Goal: Information Seeking & Learning: Check status

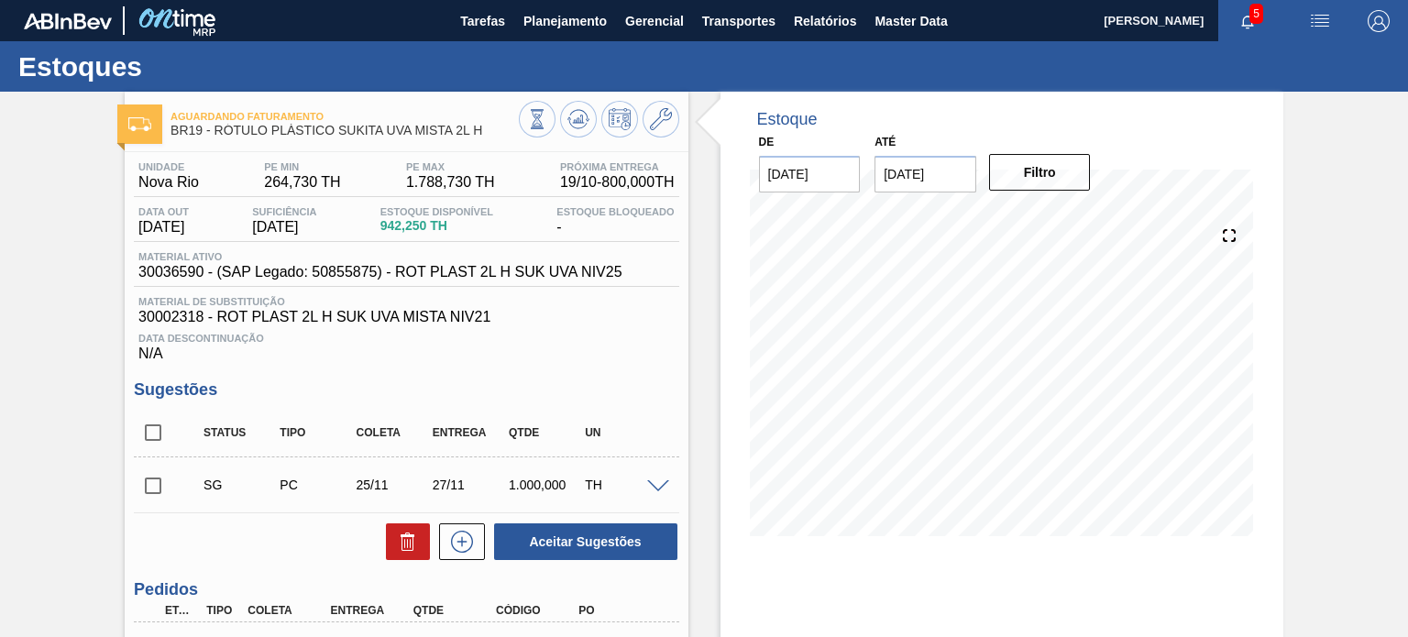
click at [616, 42] on div "Estoques" at bounding box center [704, 66] width 1408 height 50
click at [590, 39] on button "Planejamento" at bounding box center [565, 20] width 102 height 41
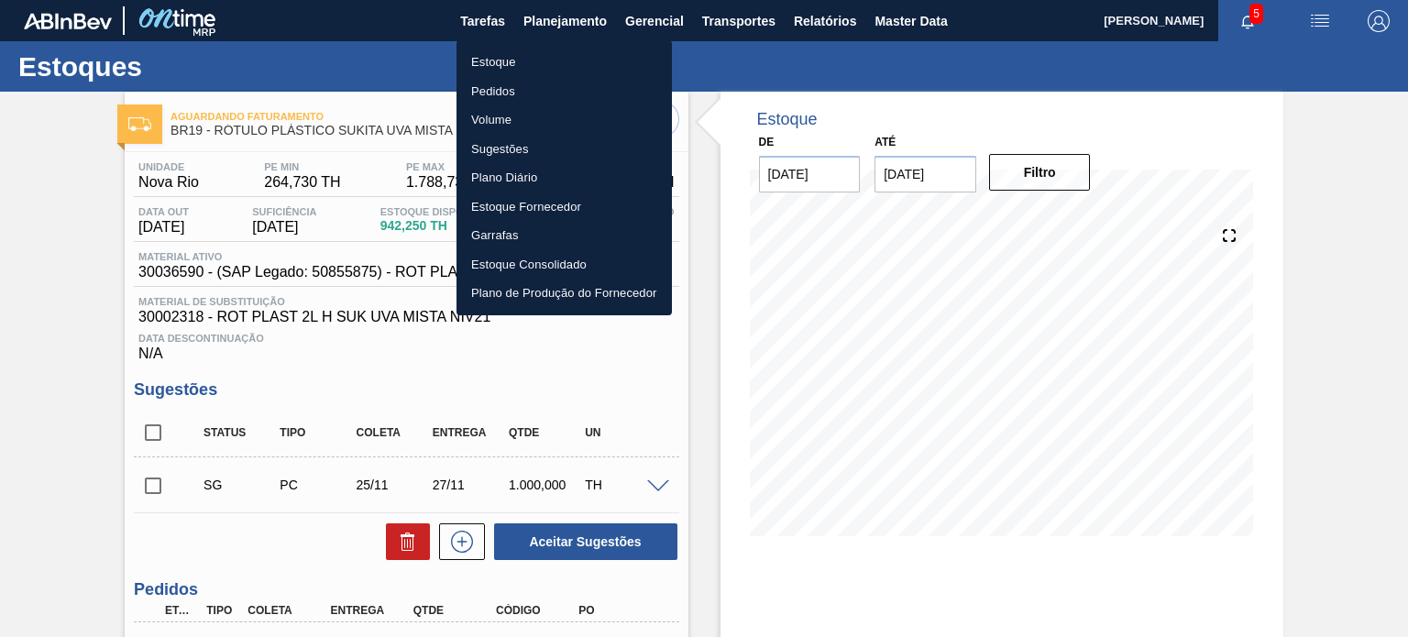
click at [544, 72] on li "Estoque" at bounding box center [563, 62] width 215 height 29
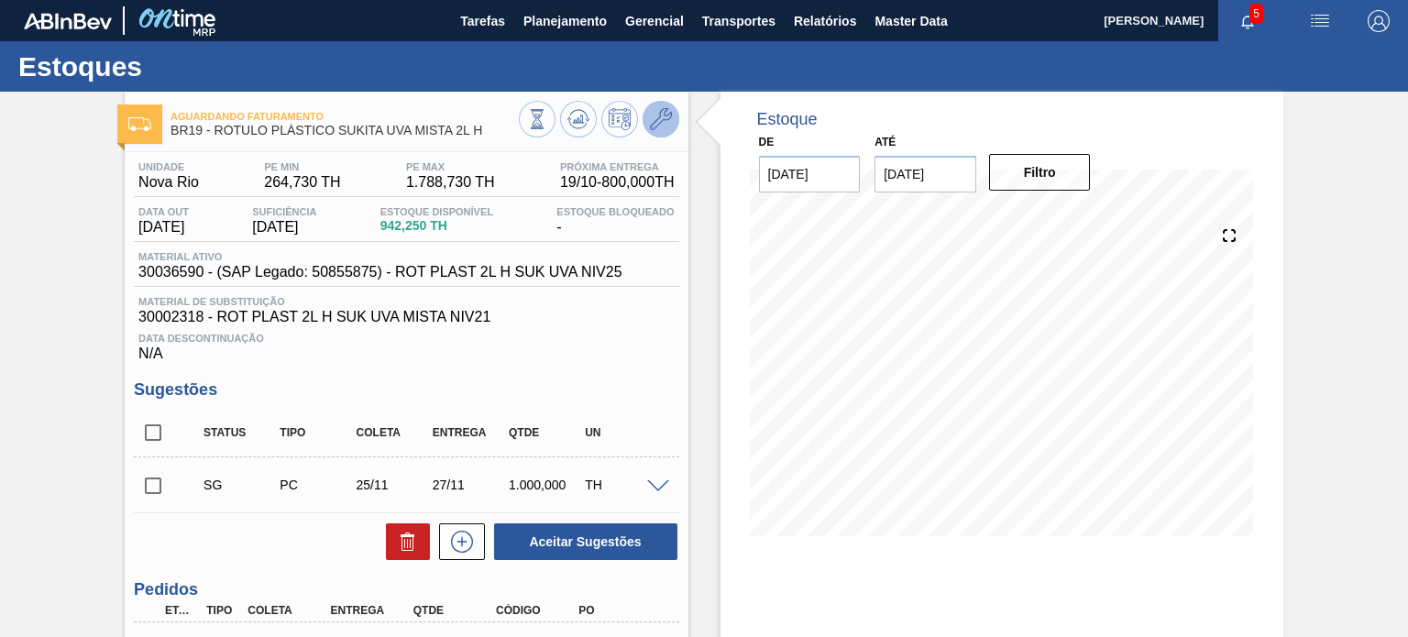
click at [650, 132] on button at bounding box center [661, 119] width 37 height 37
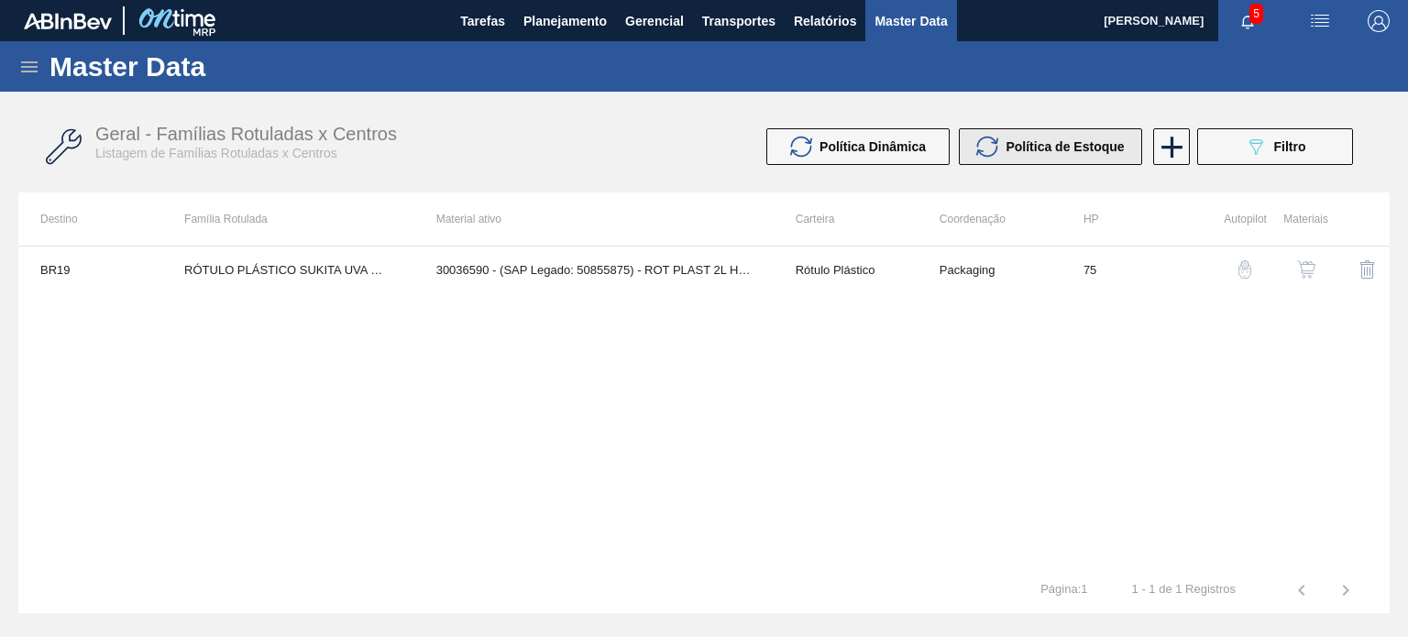
click at [970, 151] on button "Política de Estoque" at bounding box center [1050, 146] width 183 height 37
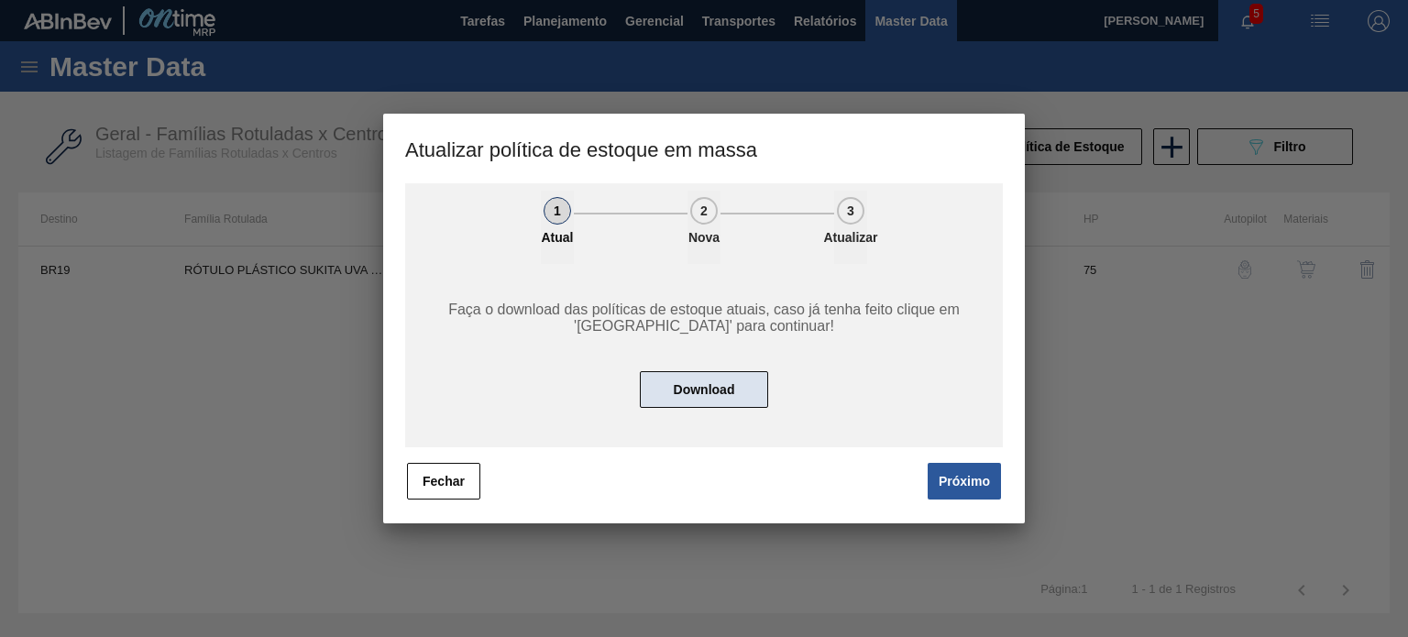
click at [707, 390] on button "Download" at bounding box center [704, 389] width 128 height 37
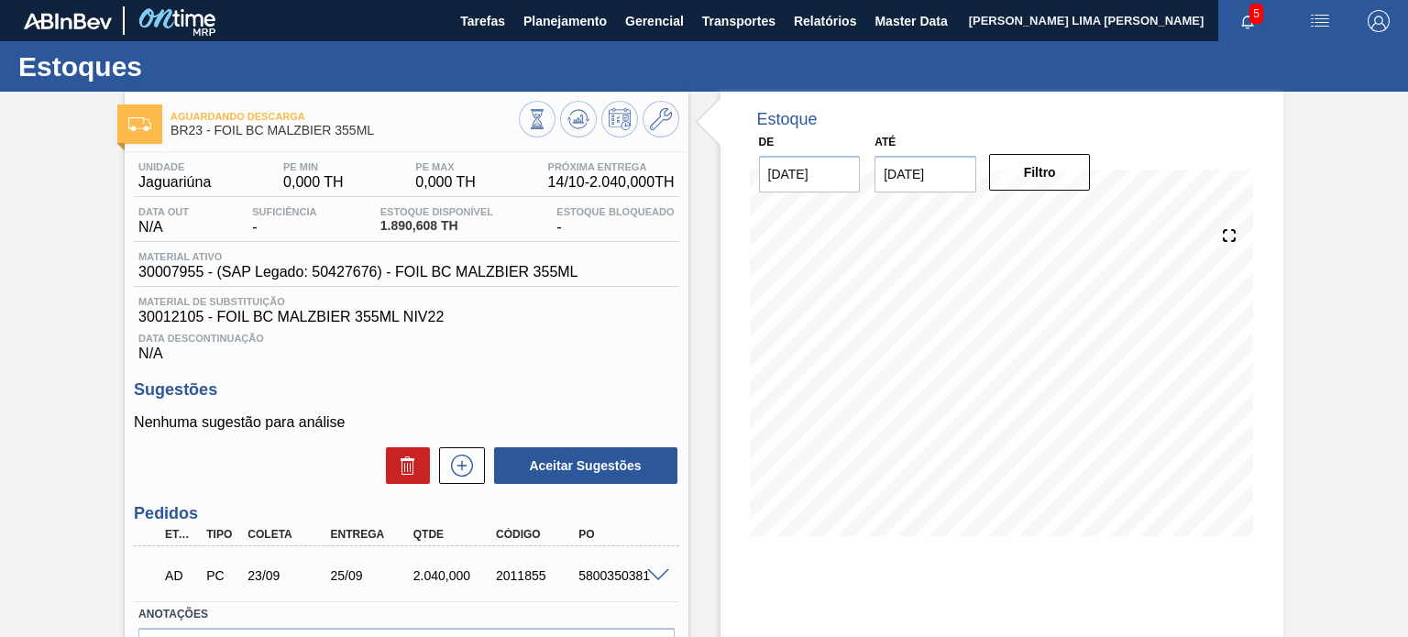
click at [656, 583] on div "5800350381" at bounding box center [619, 575] width 91 height 15
click at [655, 575] on span at bounding box center [658, 576] width 22 height 14
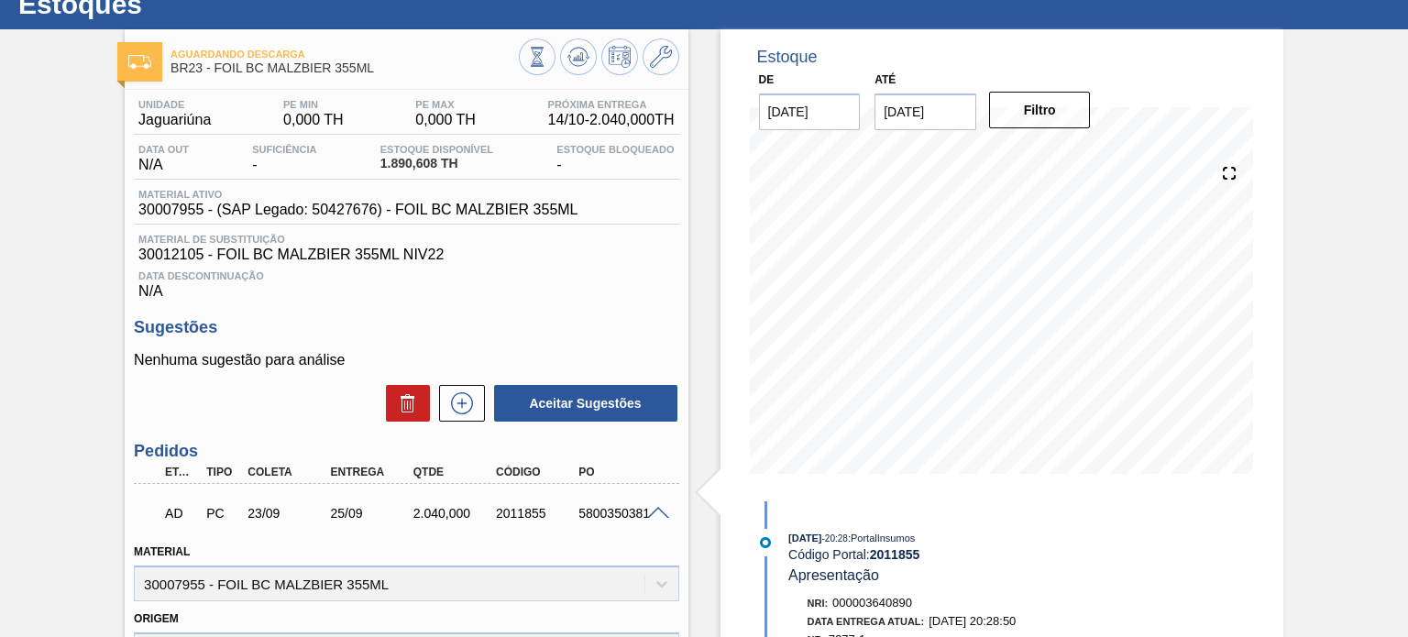
scroll to position [183, 0]
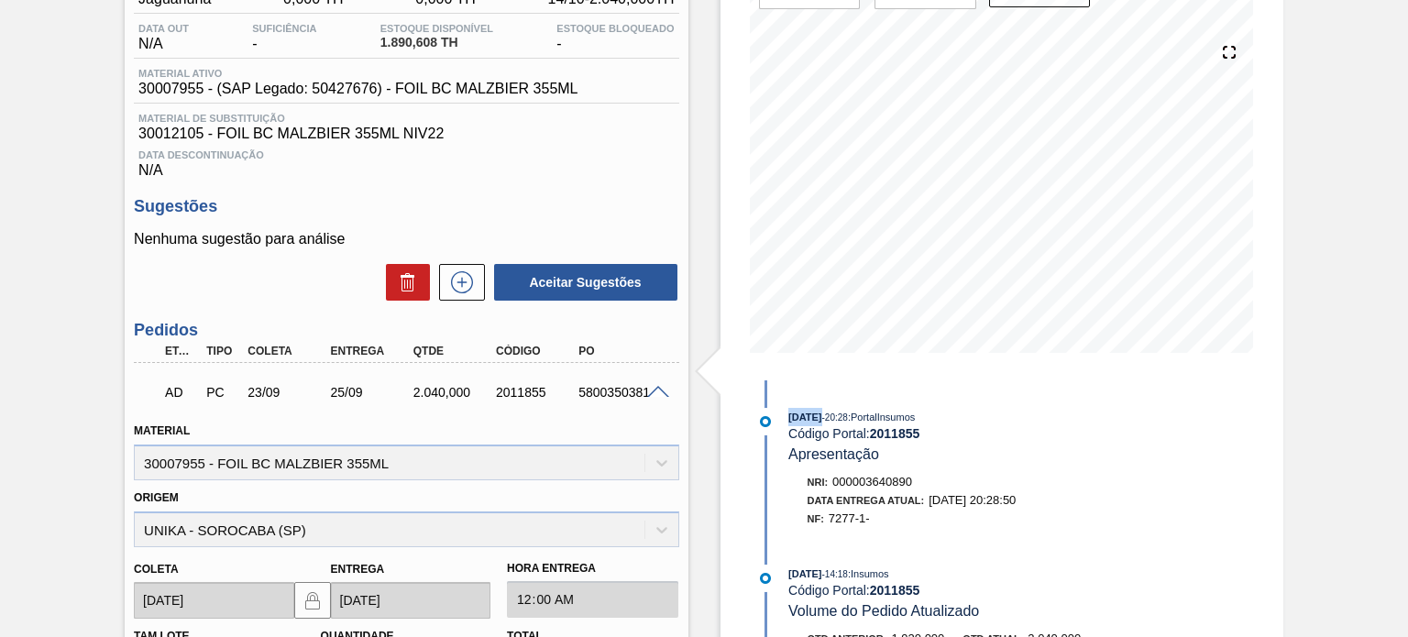
drag, startPoint x: 794, startPoint y: 418, endPoint x: 815, endPoint y: 418, distance: 21.1
click at [815, 418] on div "25/09/2025 - 20:28 : PortalInsumos Código Portal: 2011855 Apresentação" at bounding box center [989, 436] width 472 height 56
click at [815, 418] on span "25/09/2025" at bounding box center [804, 417] width 33 height 11
click at [289, 528] on div "Origem UNIKA - SOROCABA (SP)" at bounding box center [406, 516] width 544 height 62
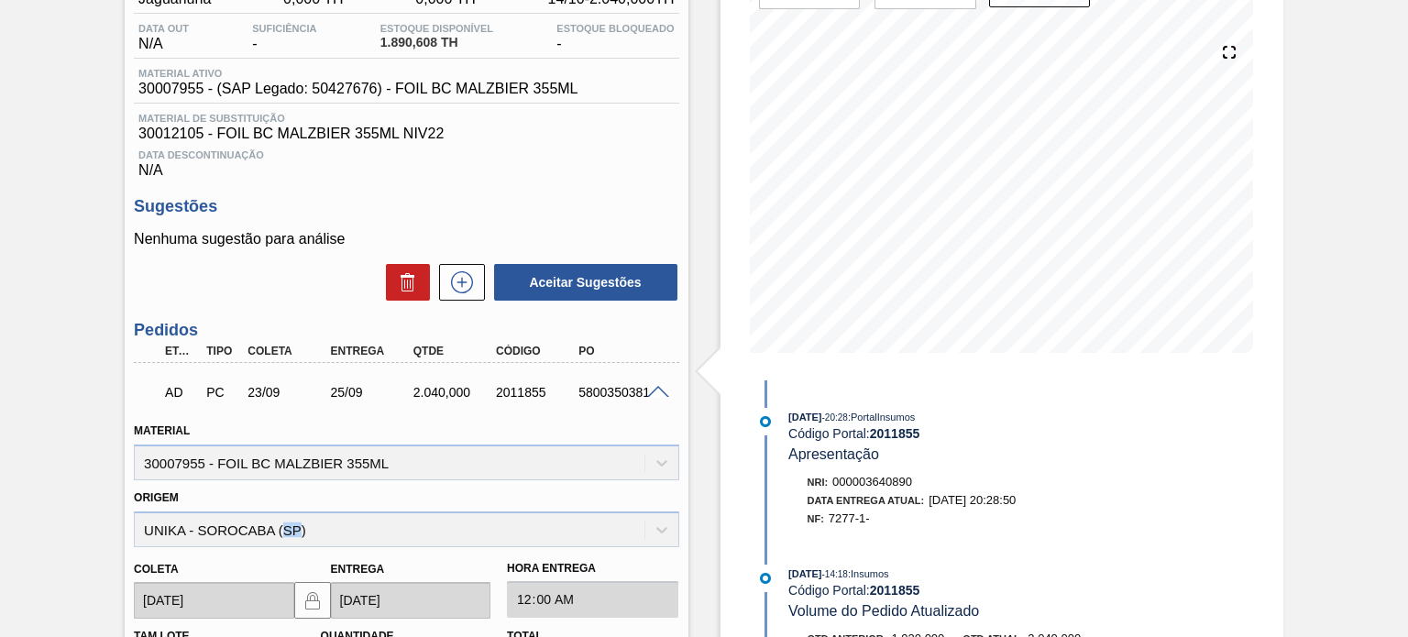
click at [289, 528] on div "Origem UNIKA - SOROCABA (SP)" at bounding box center [406, 516] width 544 height 62
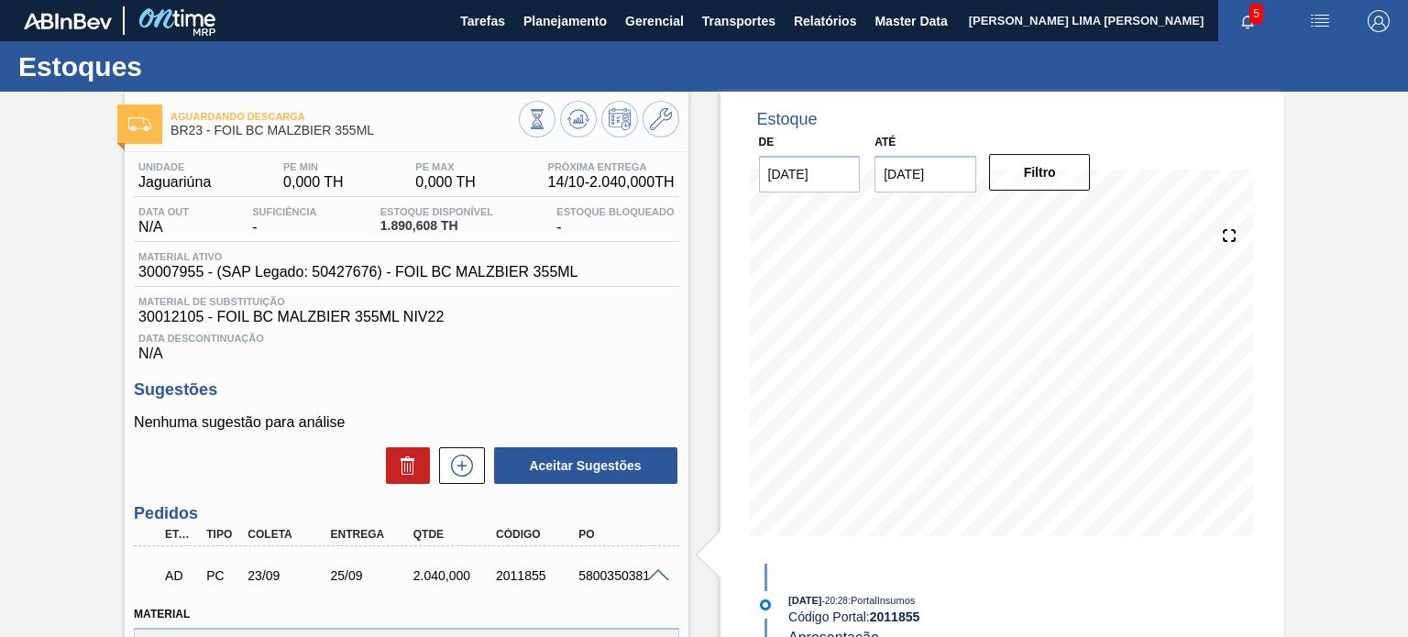
scroll to position [0, 0]
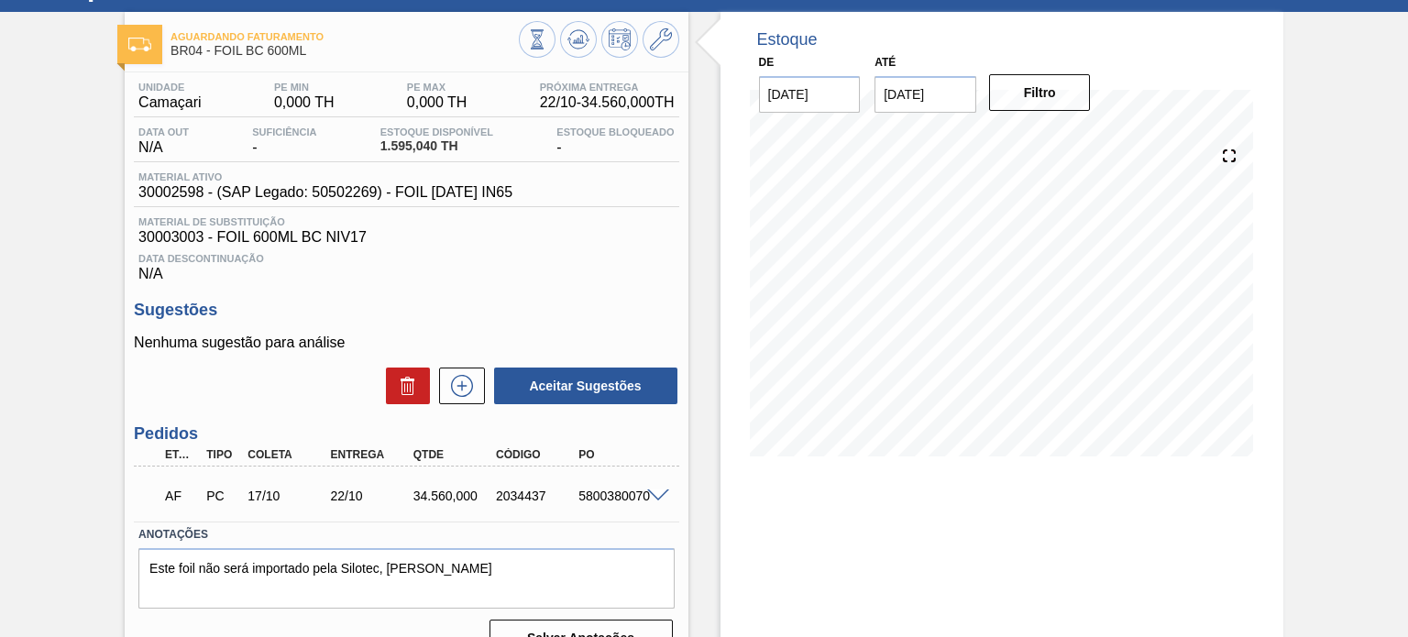
scroll to position [150, 0]
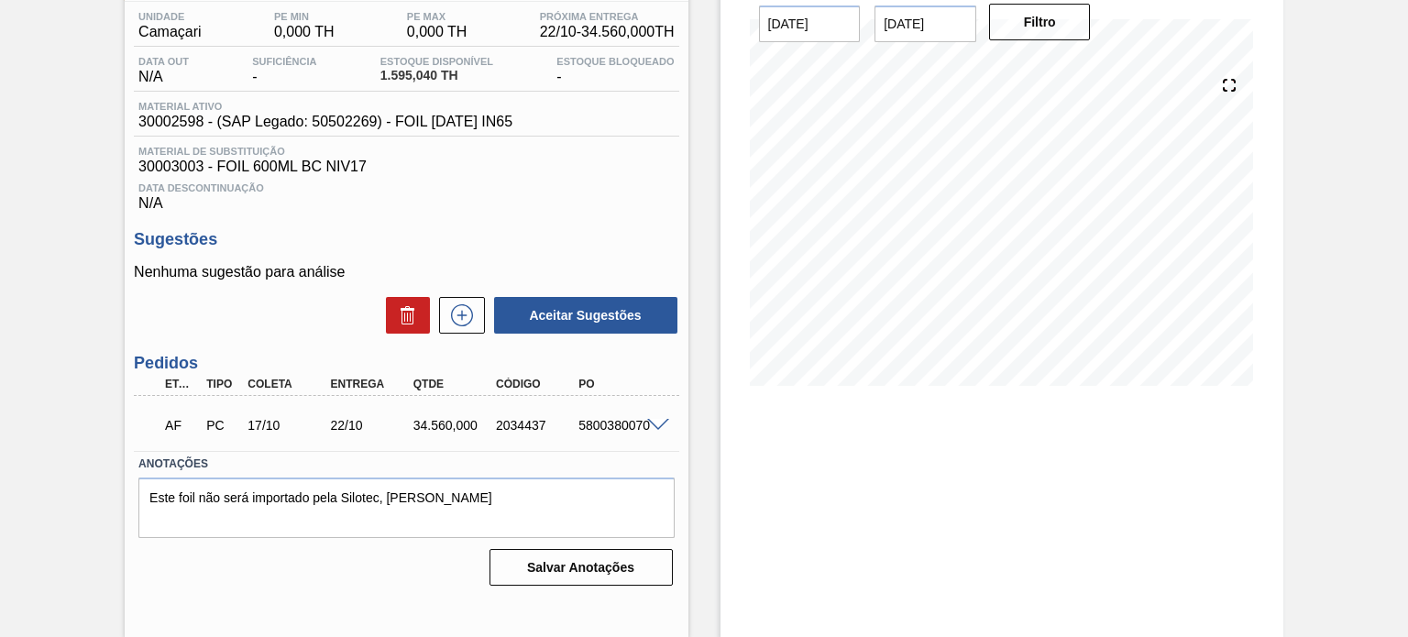
click at [649, 421] on span at bounding box center [658, 426] width 22 height 14
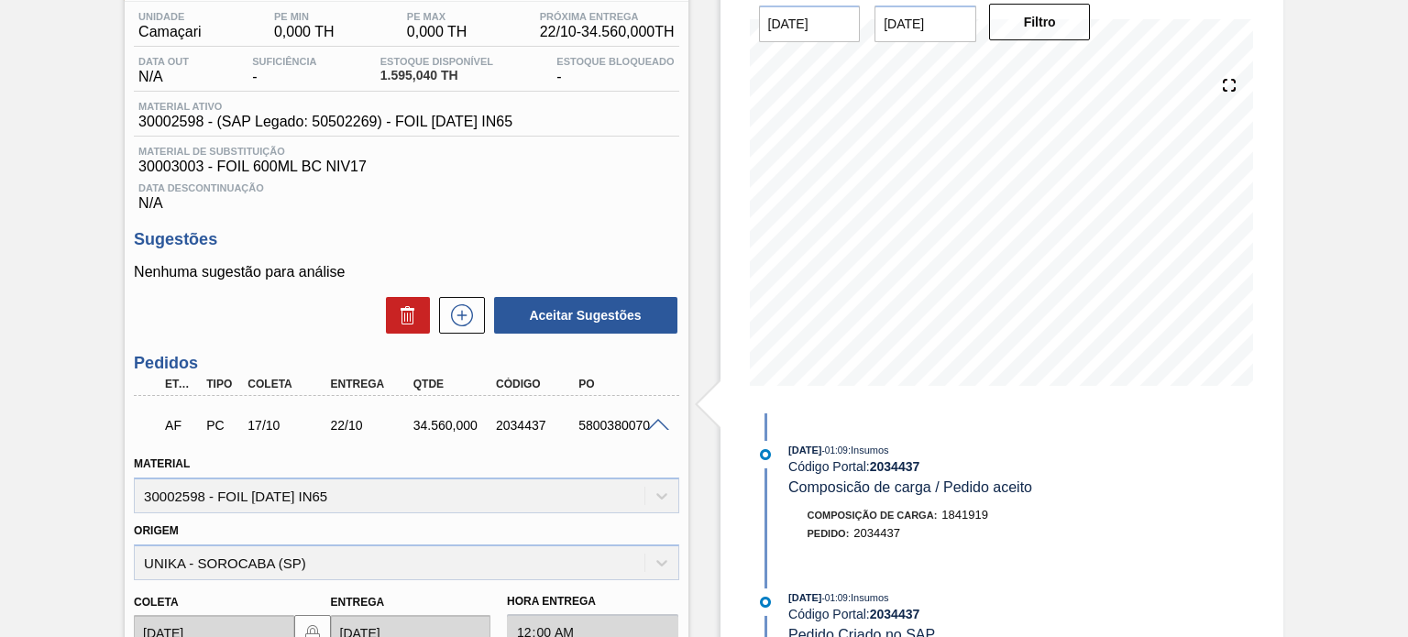
click at [649, 423] on span at bounding box center [658, 426] width 22 height 14
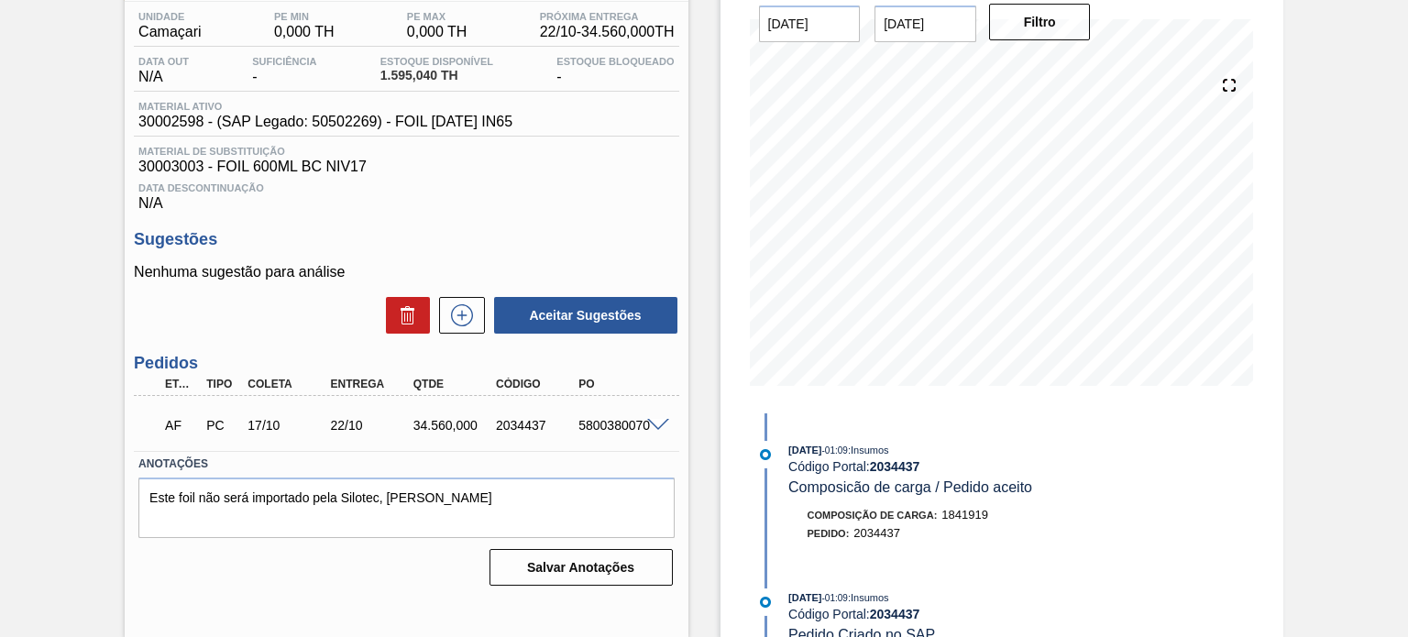
click at [659, 427] on span at bounding box center [658, 426] width 22 height 14
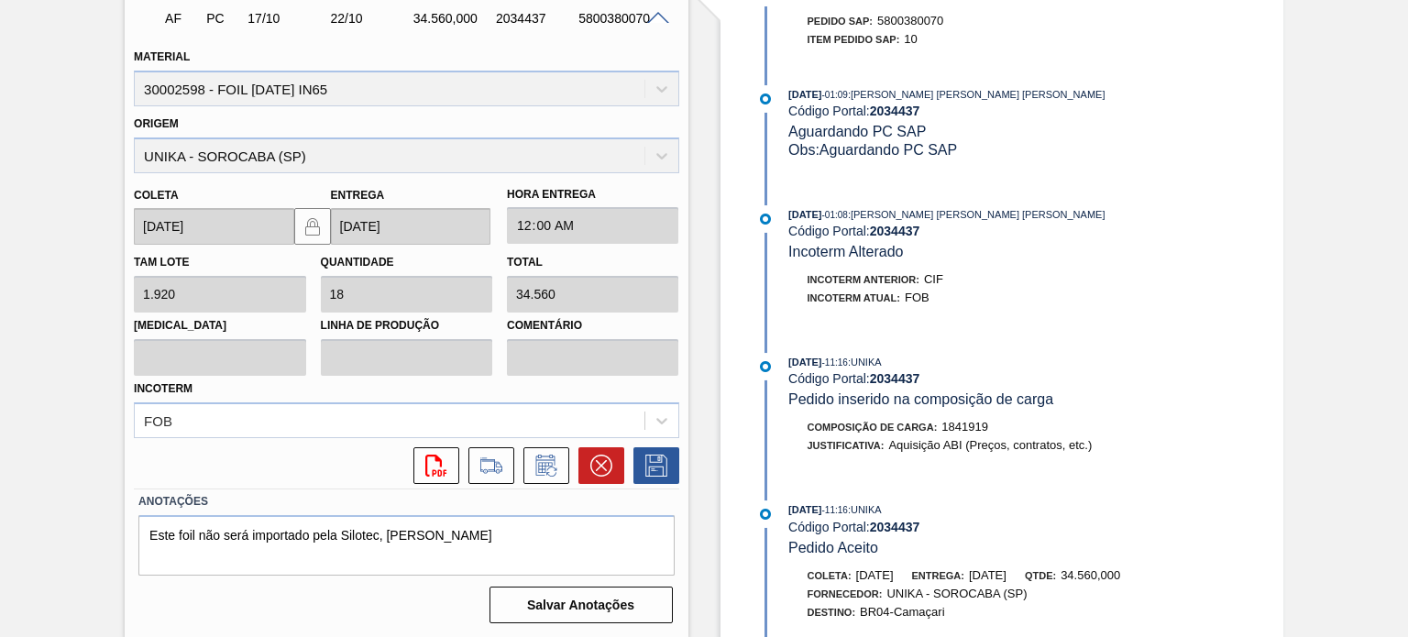
scroll to position [955, 0]
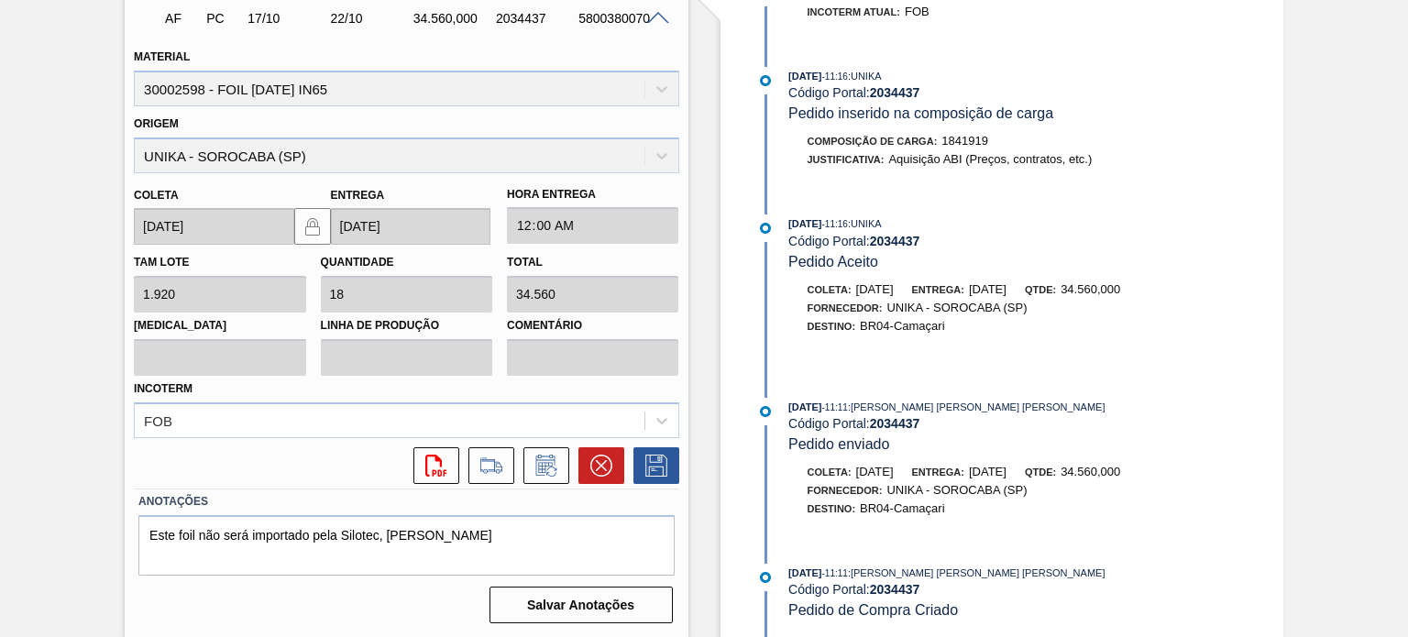
click at [1006, 282] on span "22/10/2025" at bounding box center [988, 289] width 38 height 14
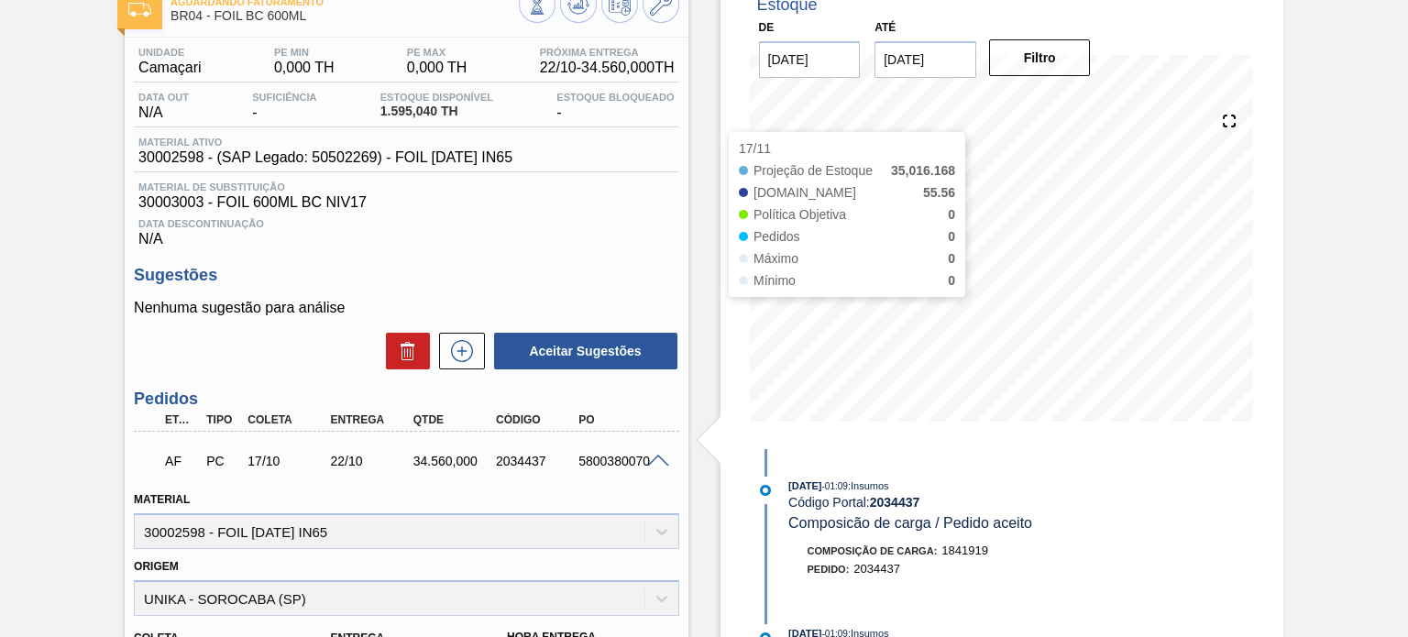
scroll to position [99, 0]
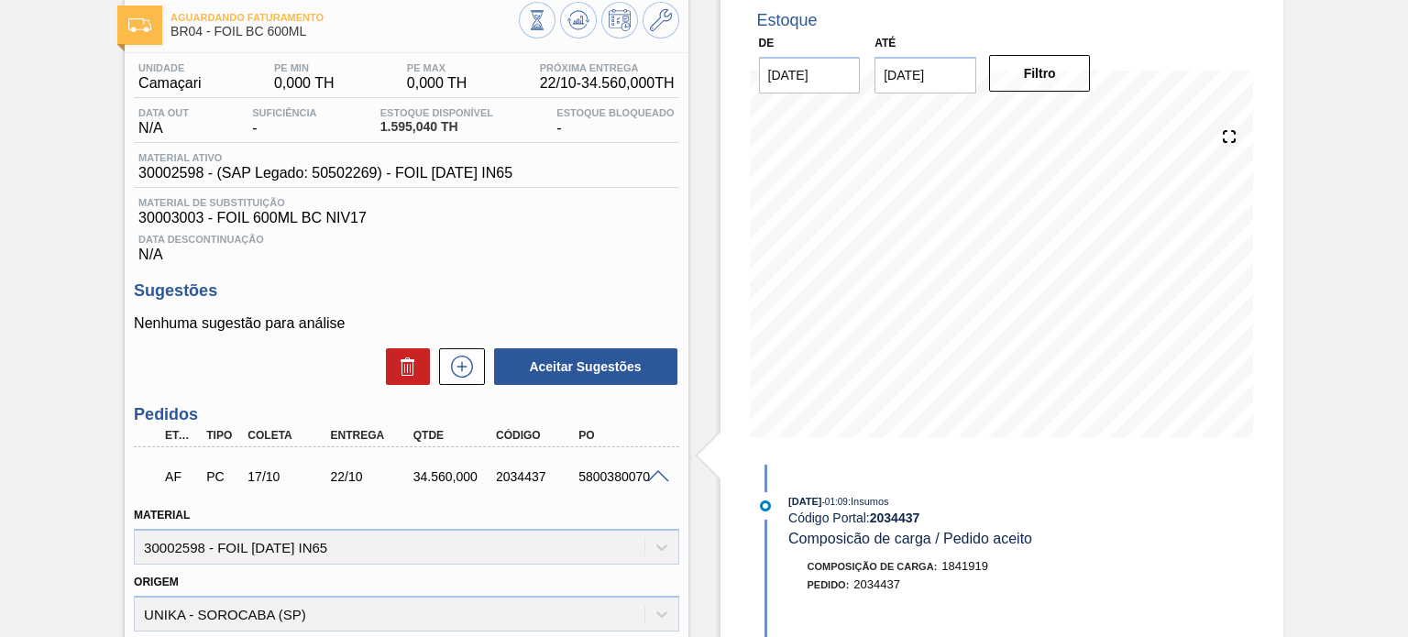
click at [440, 479] on div "34.560,000" at bounding box center [454, 476] width 91 height 15
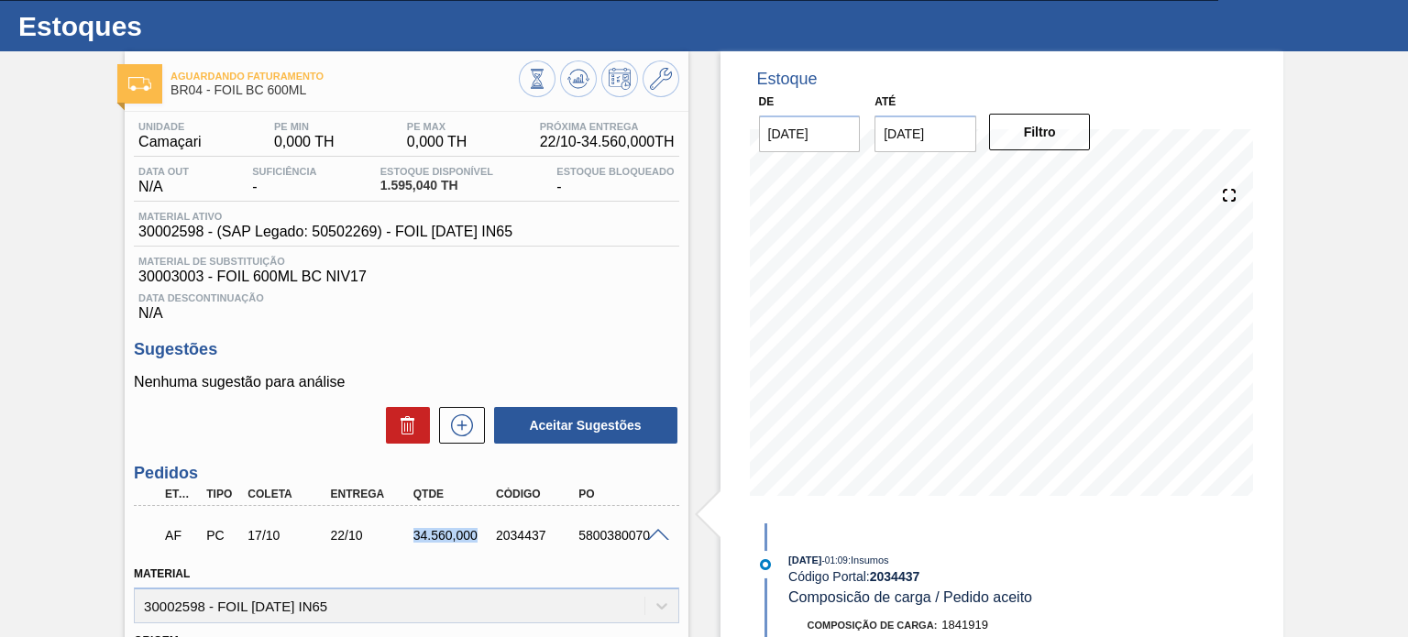
scroll to position [7, 0]
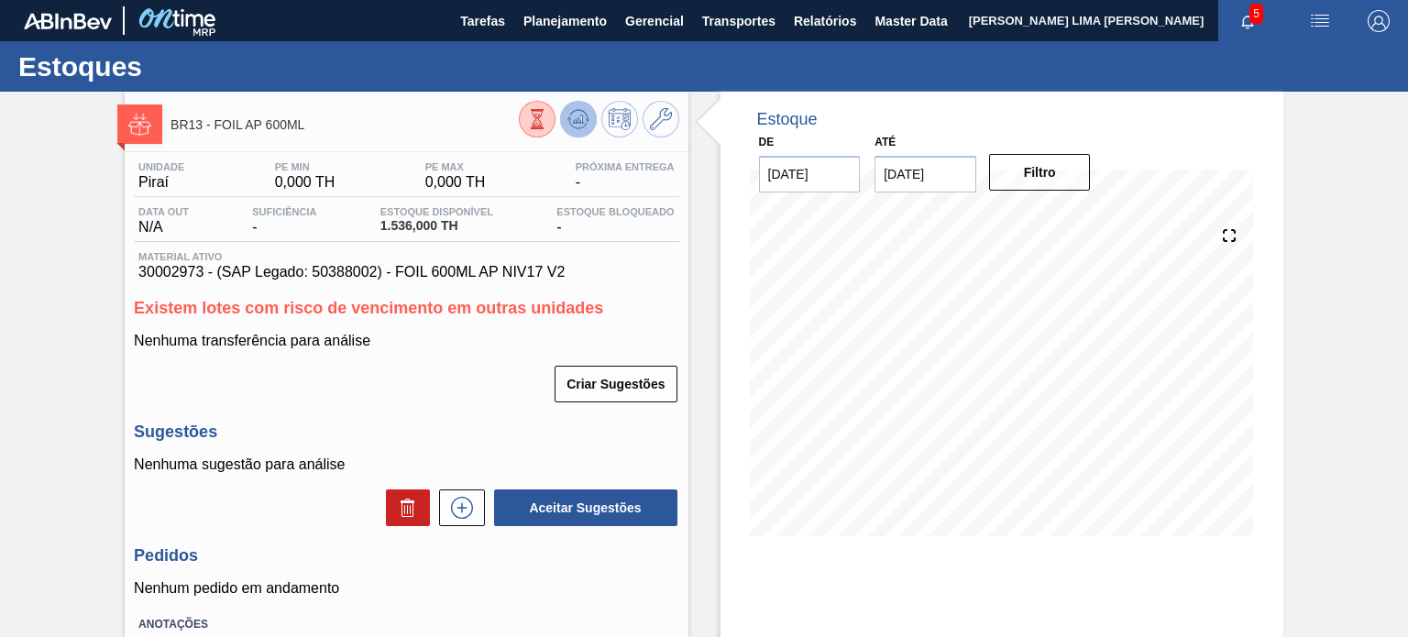
click at [577, 132] on button at bounding box center [578, 119] width 37 height 37
click at [576, 109] on icon at bounding box center [578, 119] width 22 height 22
